Goal: Task Accomplishment & Management: Manage account settings

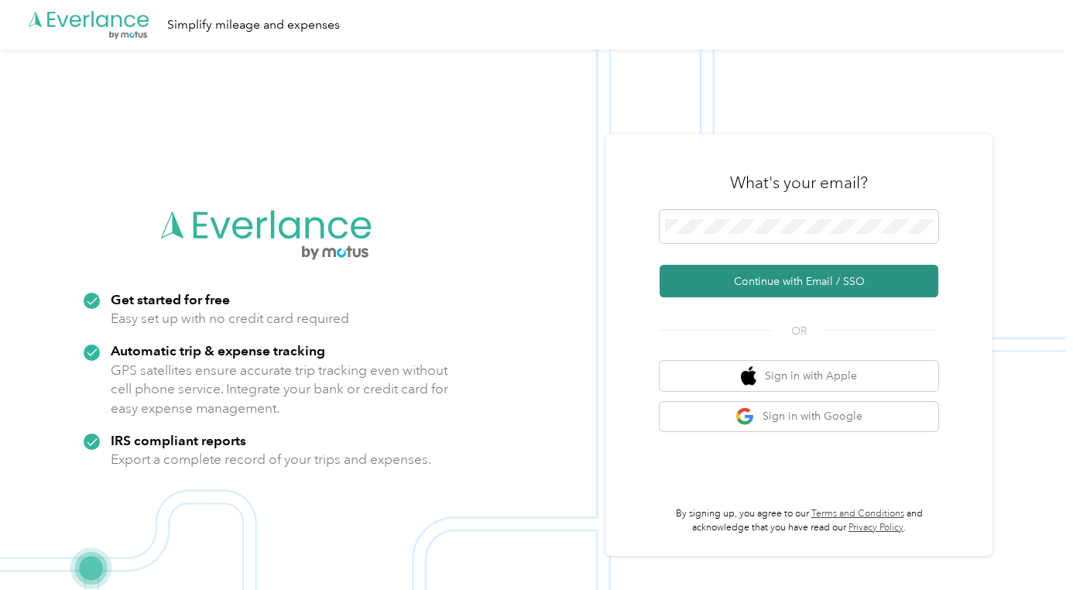
click at [701, 276] on button "Continue with Email / SSO" at bounding box center [799, 281] width 279 height 33
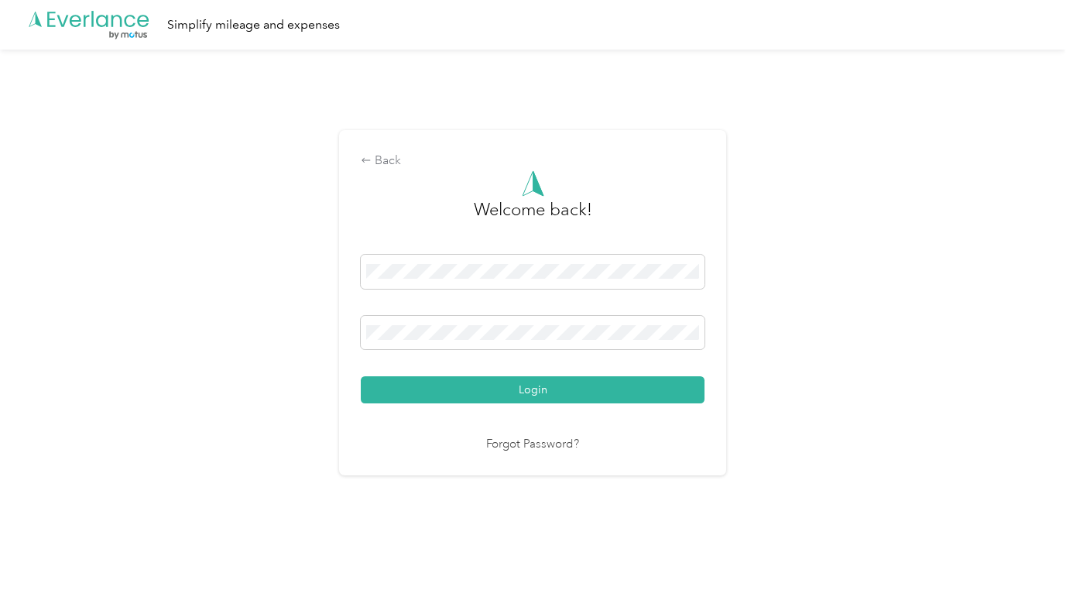
click at [537, 389] on button "Login" at bounding box center [533, 389] width 344 height 27
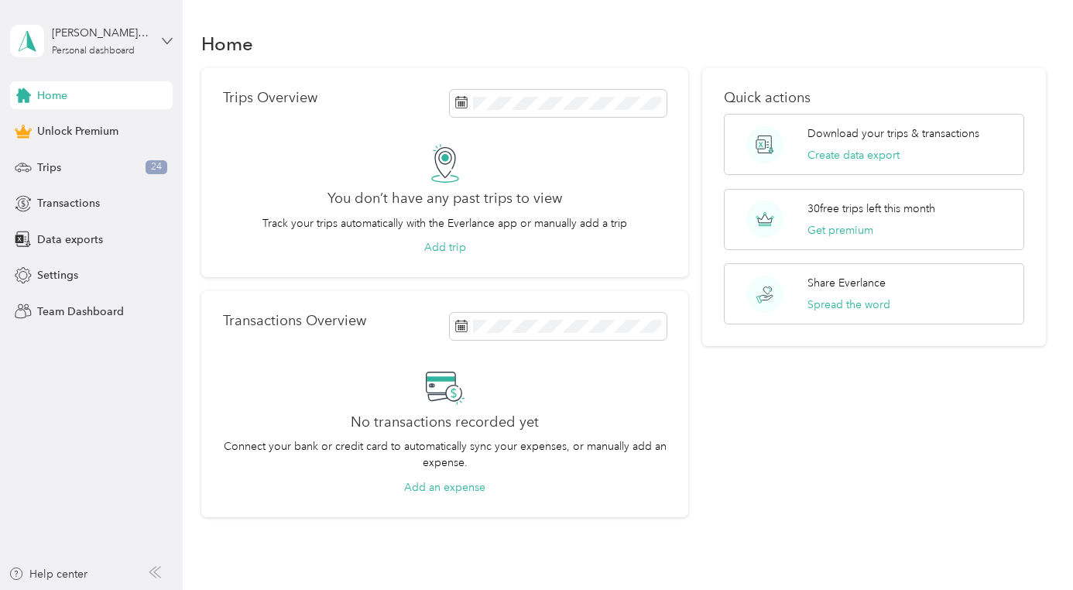
click at [164, 43] on icon at bounding box center [167, 41] width 11 height 11
click at [125, 121] on div "Log out" at bounding box center [260, 127] width 479 height 27
